Goal: Navigation & Orientation: Find specific page/section

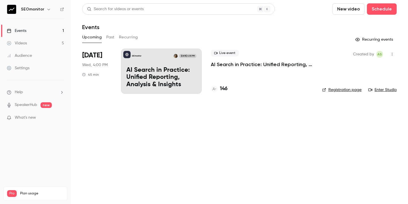
click at [55, 46] on link "Videos 5" at bounding box center [35, 43] width 71 height 12
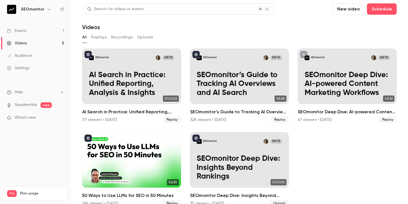
click at [51, 30] on link "Events 1" at bounding box center [35, 31] width 71 height 12
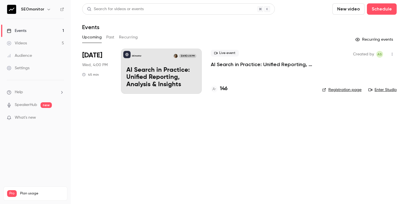
click at [49, 41] on link "Videos 5" at bounding box center [35, 43] width 71 height 12
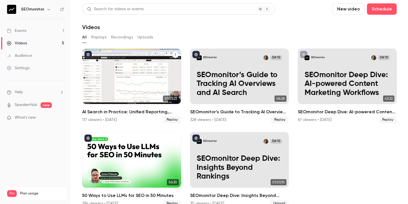
click at [130, 114] on h2 "AI Search in Practice: Unified Reporting, Analysis & Insights" at bounding box center [131, 112] width 99 height 7
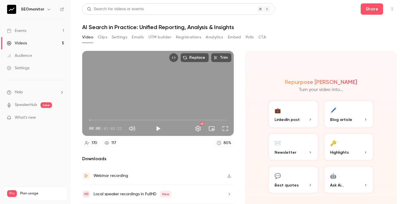
click at [44, 42] on link "Videos 5" at bounding box center [35, 43] width 71 height 12
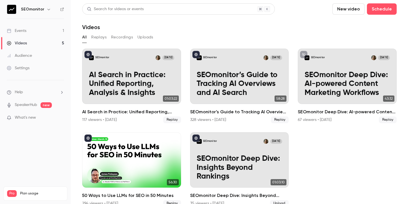
click at [38, 29] on link "Events 1" at bounding box center [35, 31] width 71 height 12
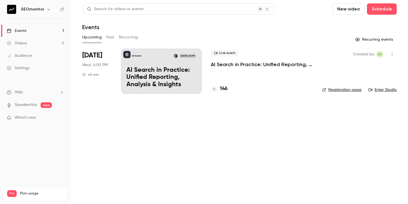
click at [183, 81] on p "AI Search in Practice: Unified Reporting, Analysis & Insights" at bounding box center [161, 78] width 70 height 22
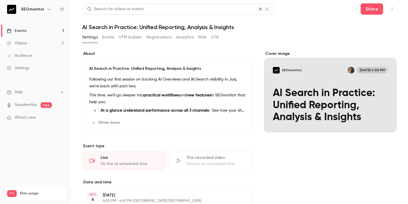
click at [38, 30] on link "Events 1" at bounding box center [35, 31] width 71 height 12
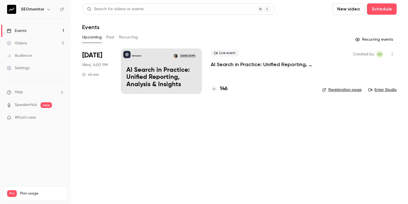
click at [380, 89] on link "Enter Studio" at bounding box center [382, 90] width 28 height 6
